Goal: Find specific page/section: Find specific page/section

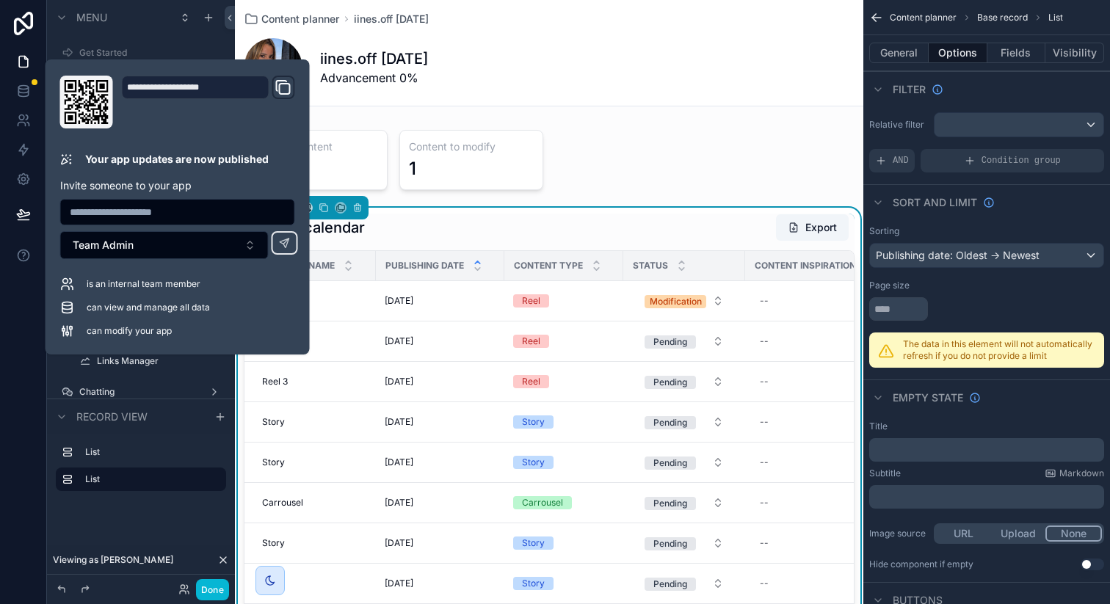
scroll to position [371, 0]
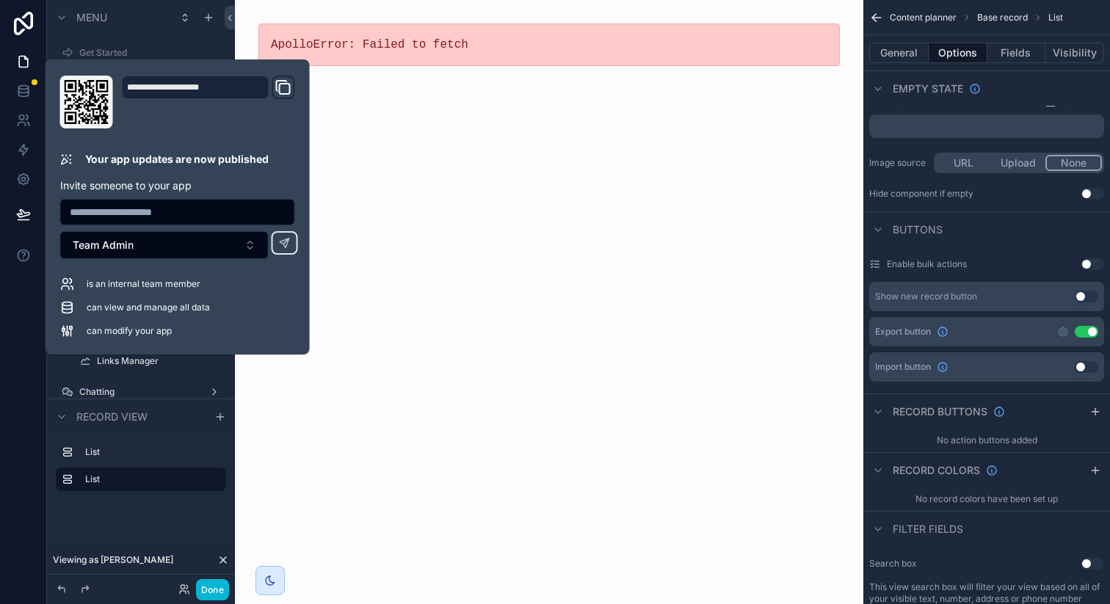
click at [401, 104] on div "ApolloError: Failed to fetch" at bounding box center [549, 302] width 628 height 604
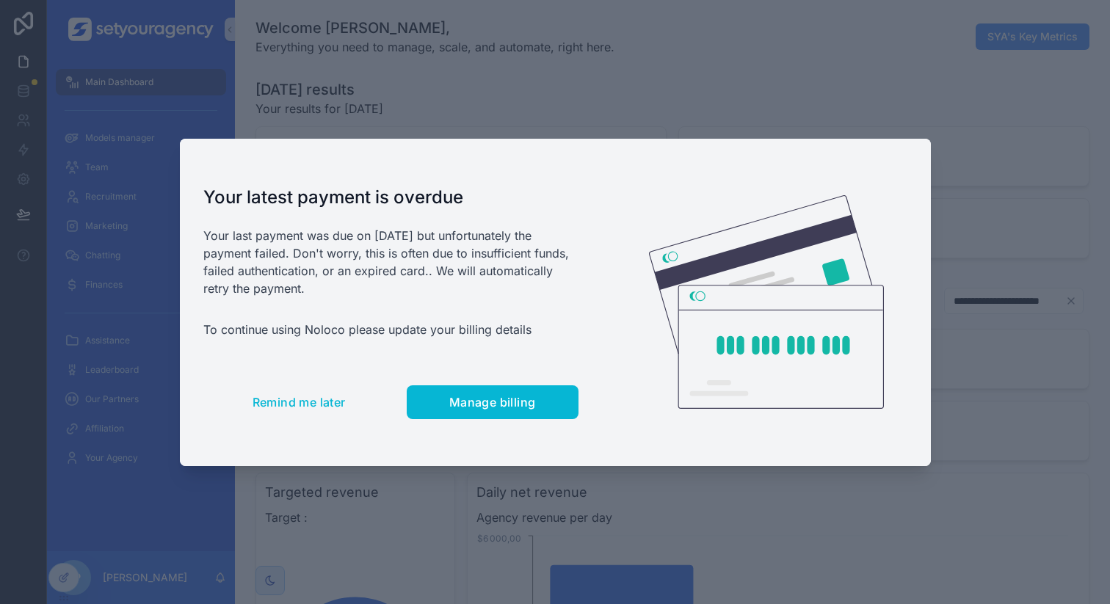
scroll to position [0, 4977]
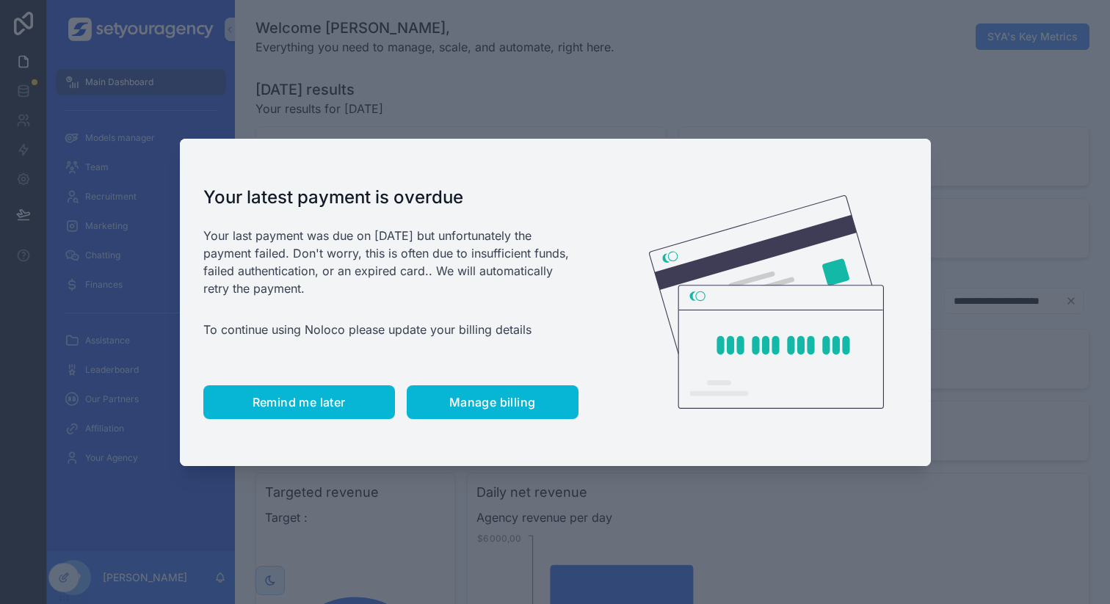
click at [326, 408] on span "Remind me later" at bounding box center [298, 402] width 93 height 15
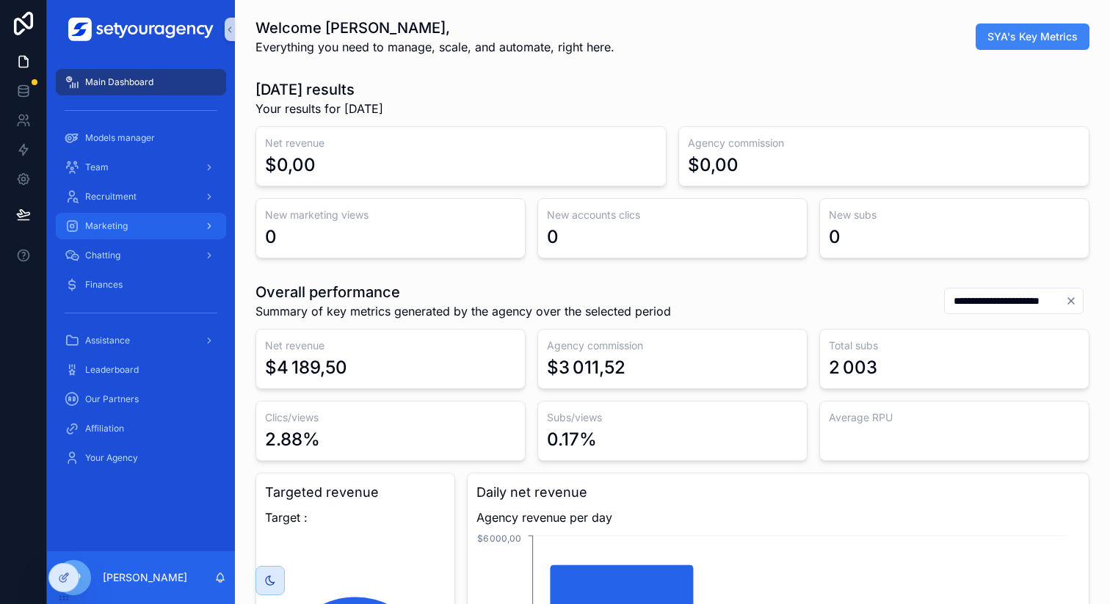
click at [136, 219] on div "Marketing" at bounding box center [141, 225] width 153 height 23
